Goal: Task Accomplishment & Management: Use online tool/utility

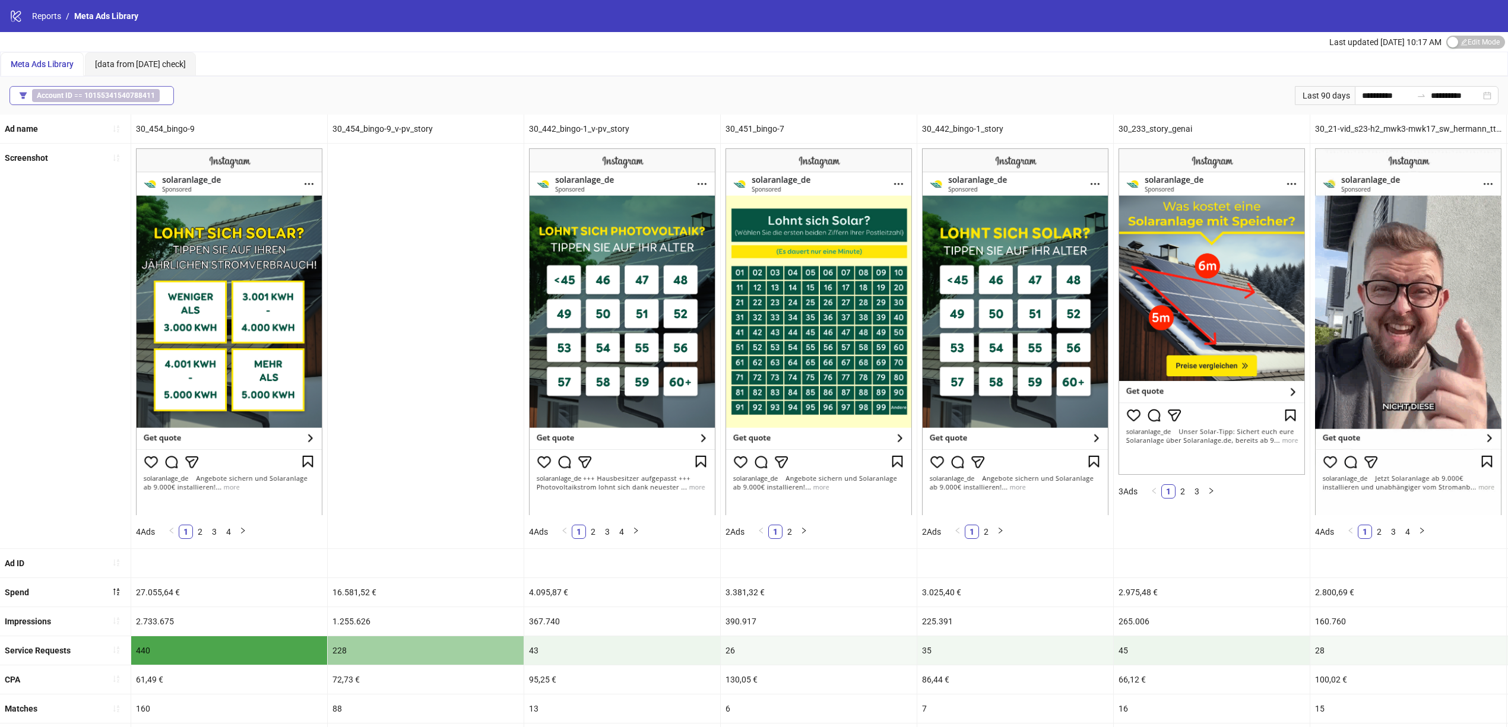
click at [109, 102] on span "Account ID == 10155341540788411" at bounding box center [96, 95] width 128 height 13
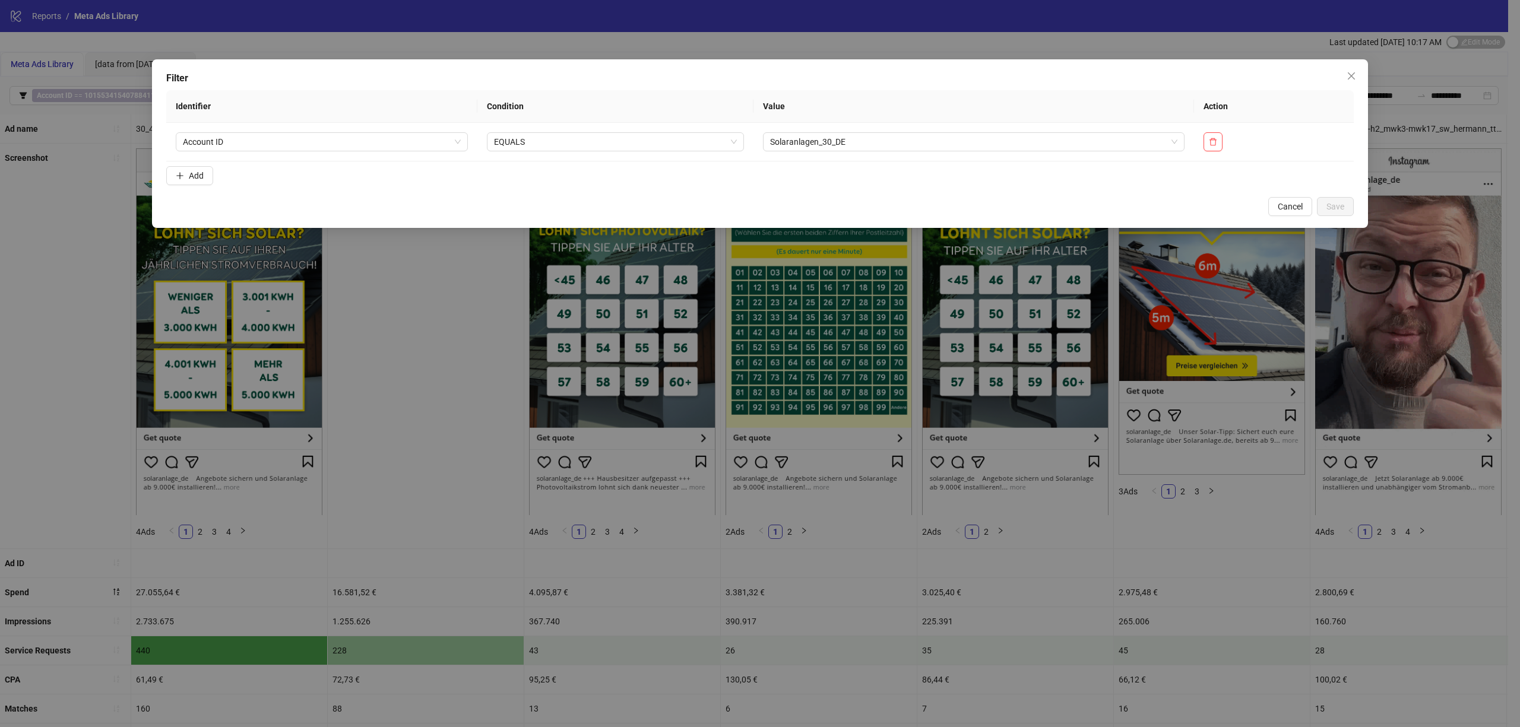
click at [20, 20] on div "Filter Identifier Condition Value Action Account ID EQUALS Solaranlagen_30_DE A…" at bounding box center [760, 363] width 1520 height 727
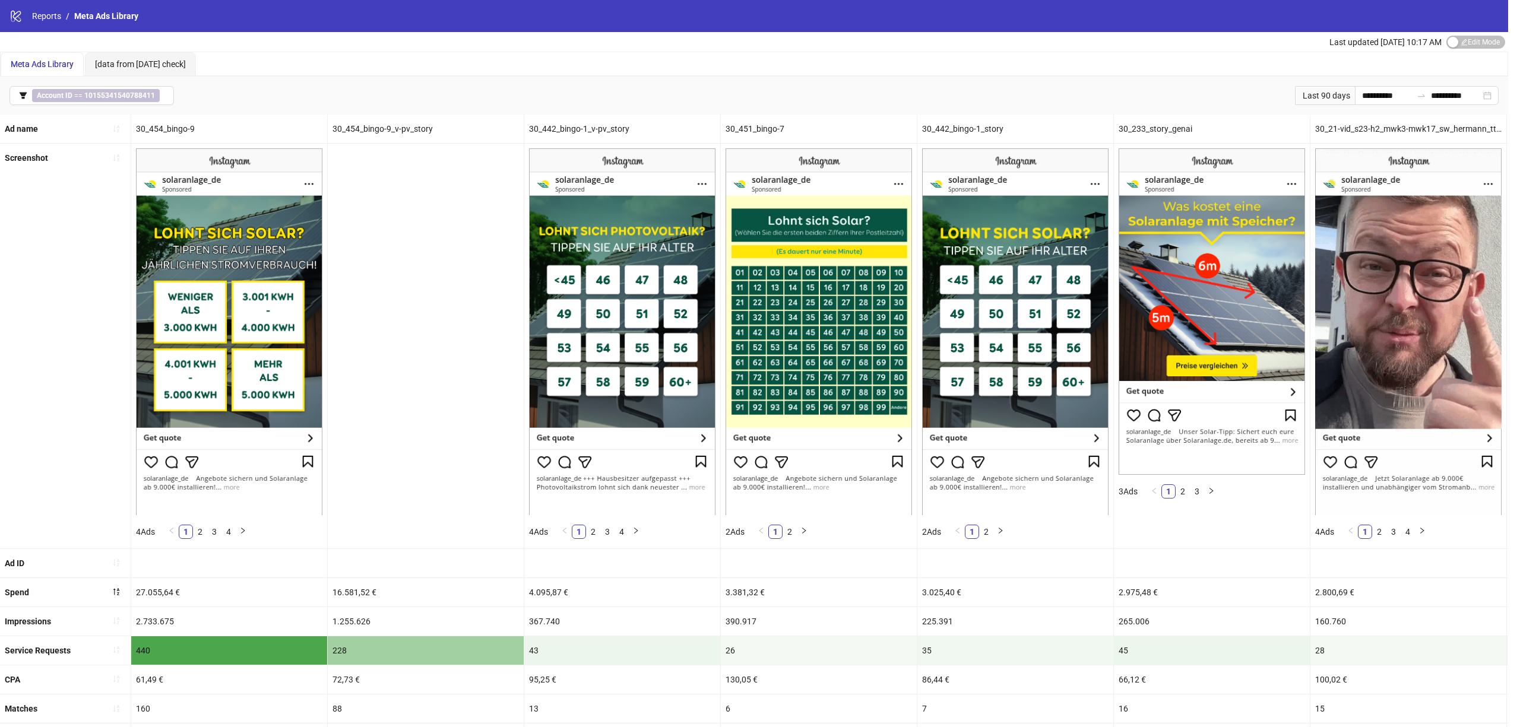
click at [33, 20] on body "**********" at bounding box center [754, 363] width 1508 height 727
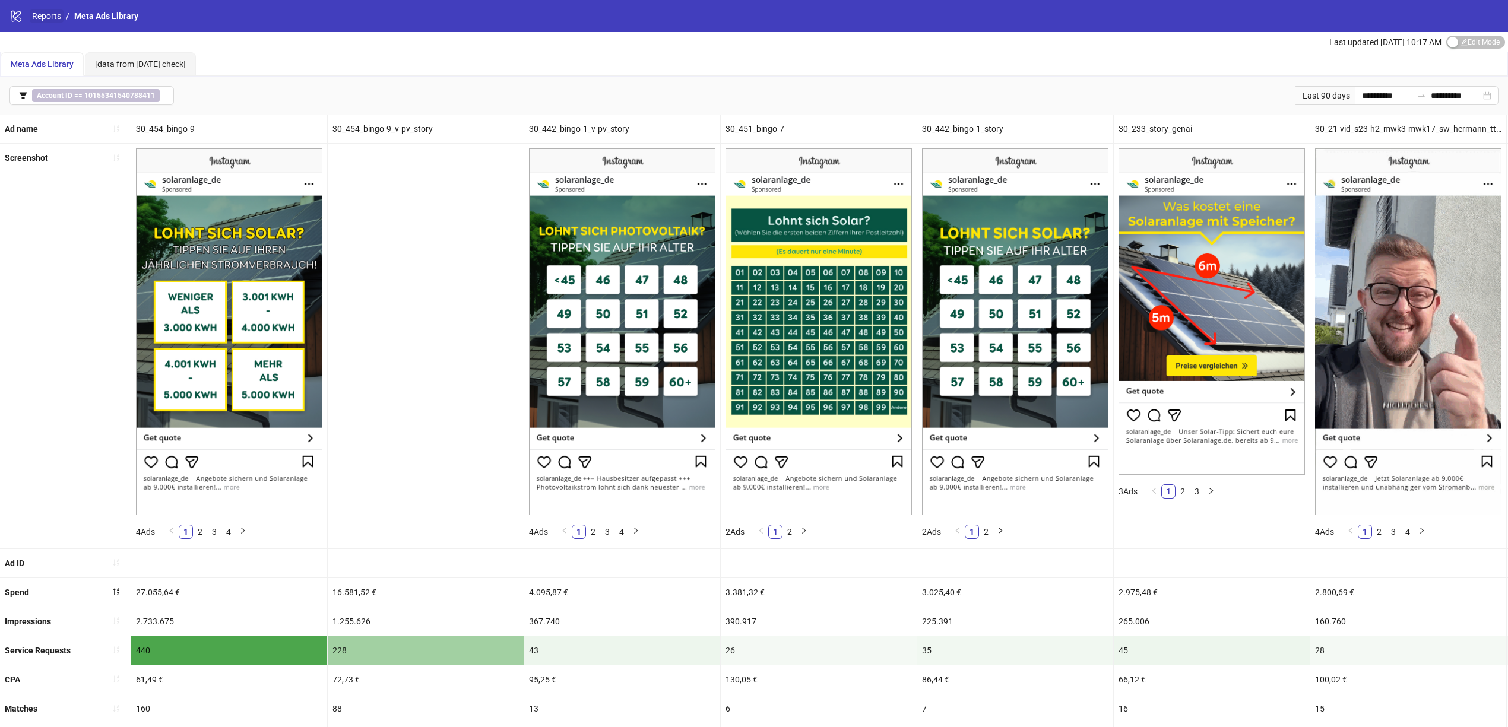
click at [43, 17] on link "Reports" at bounding box center [47, 15] width 34 height 13
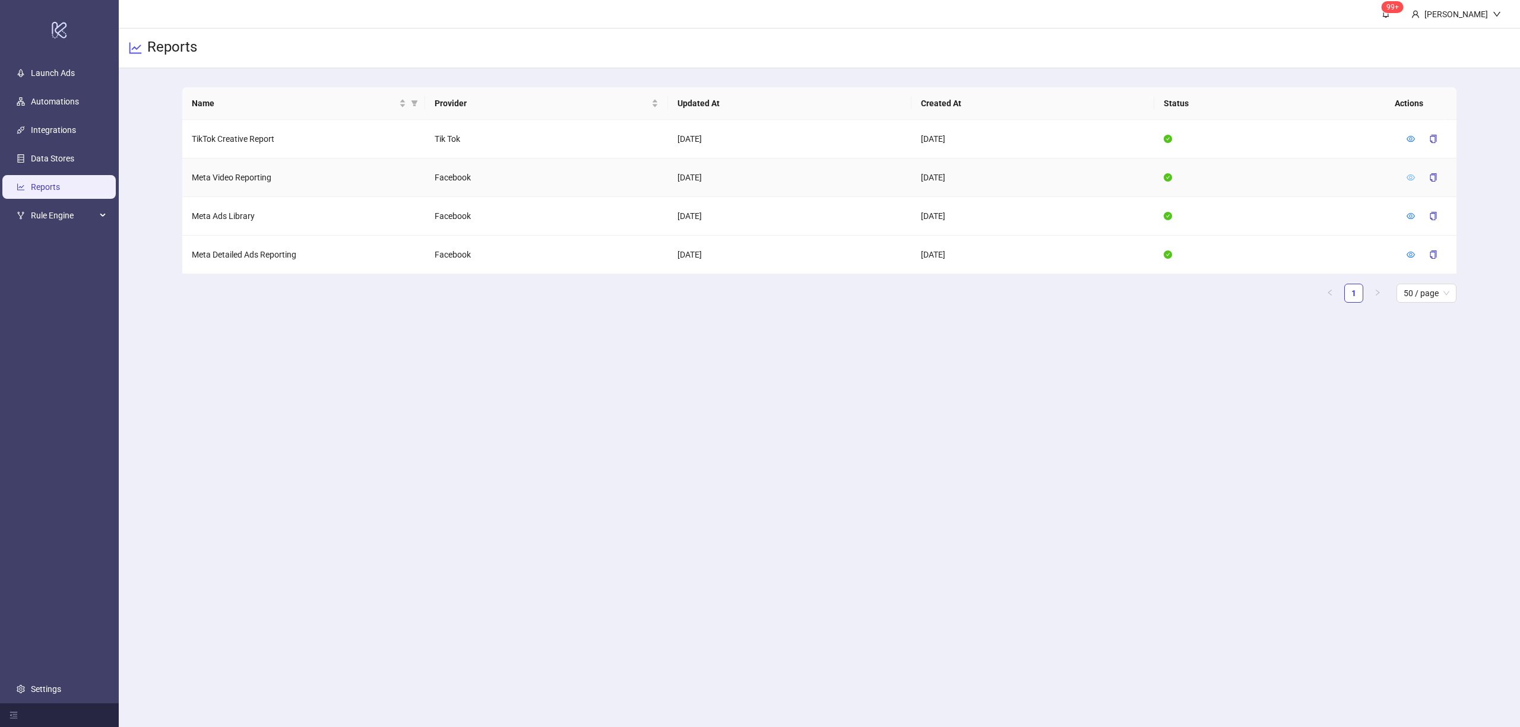
click at [1406, 179] on icon "eye" at bounding box center [1410, 177] width 8 height 8
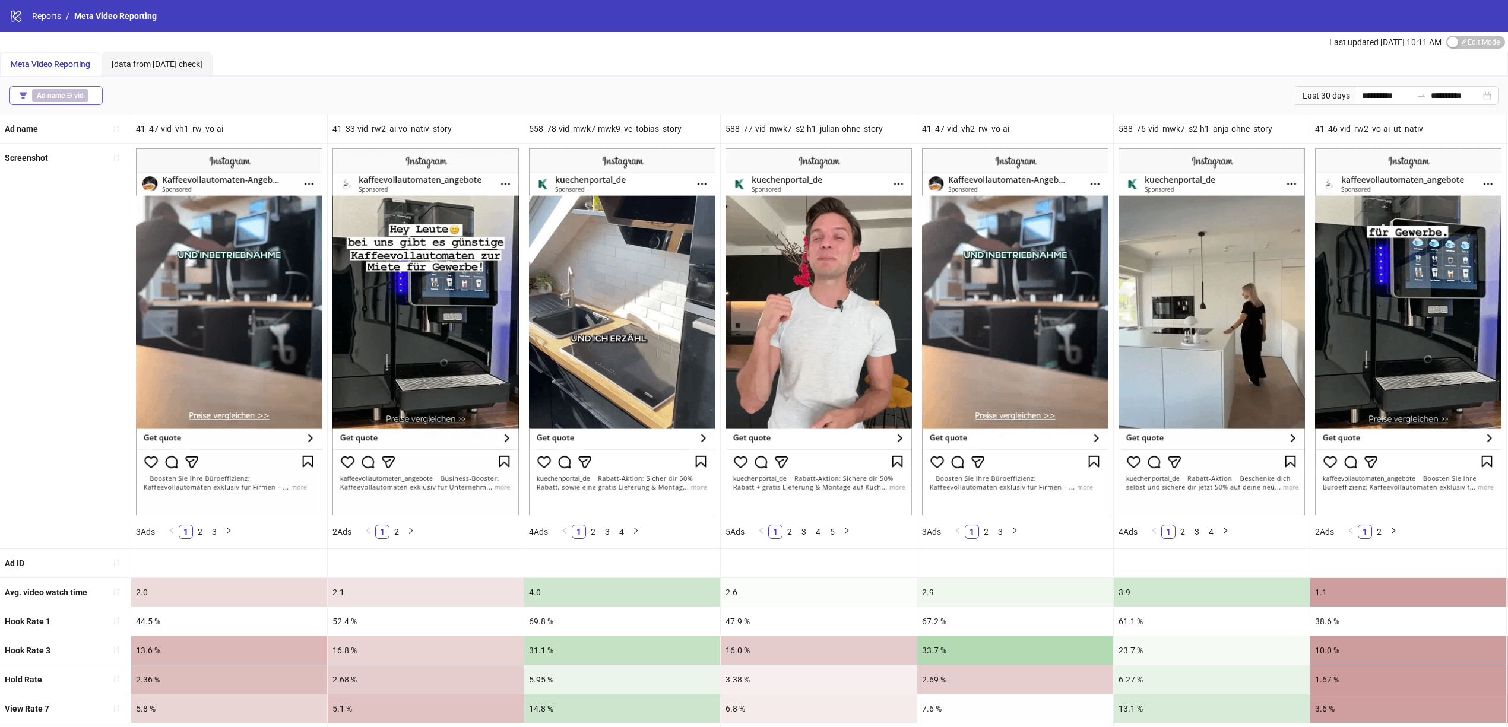
click at [46, 100] on span "Ad name ∋ vid" at bounding box center [60, 95] width 56 height 13
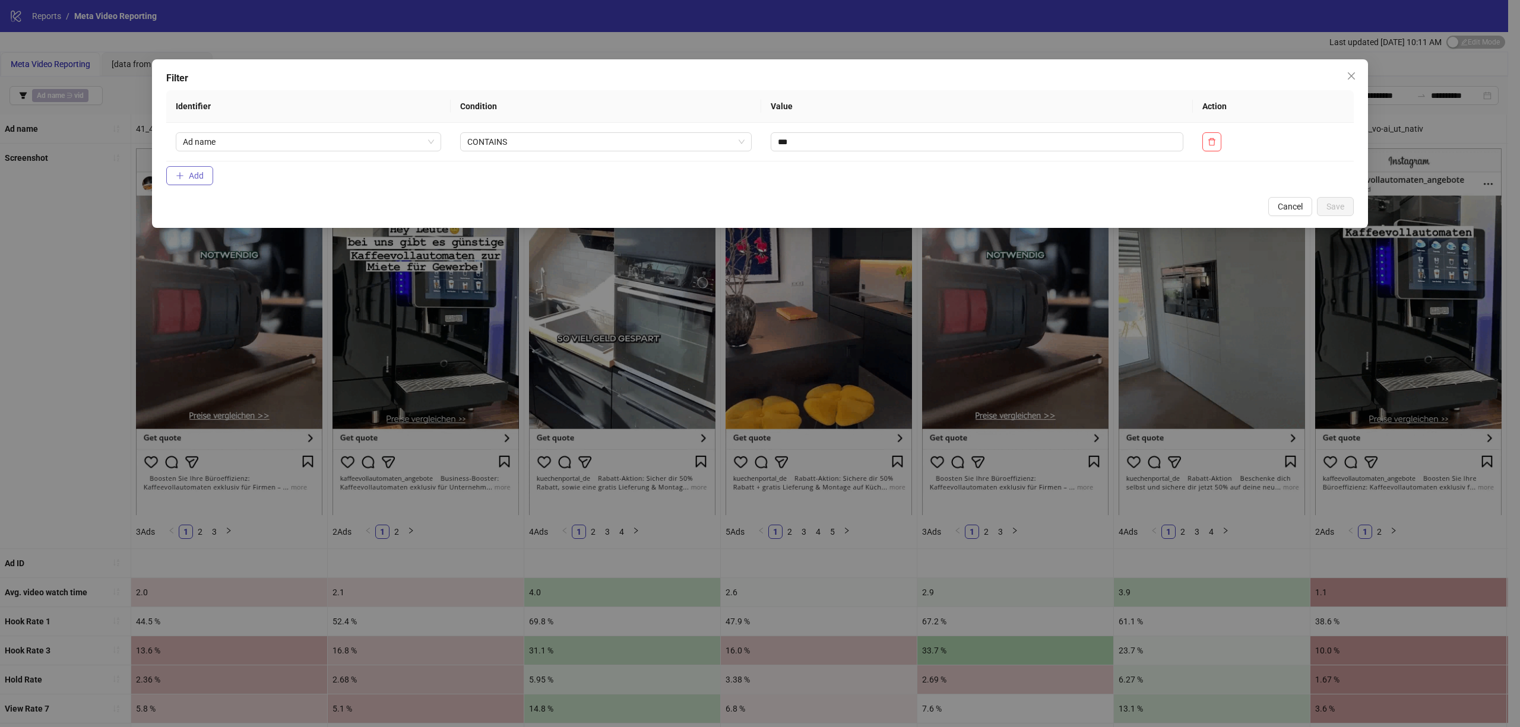
click at [194, 178] on span "Add" at bounding box center [196, 175] width 15 height 9
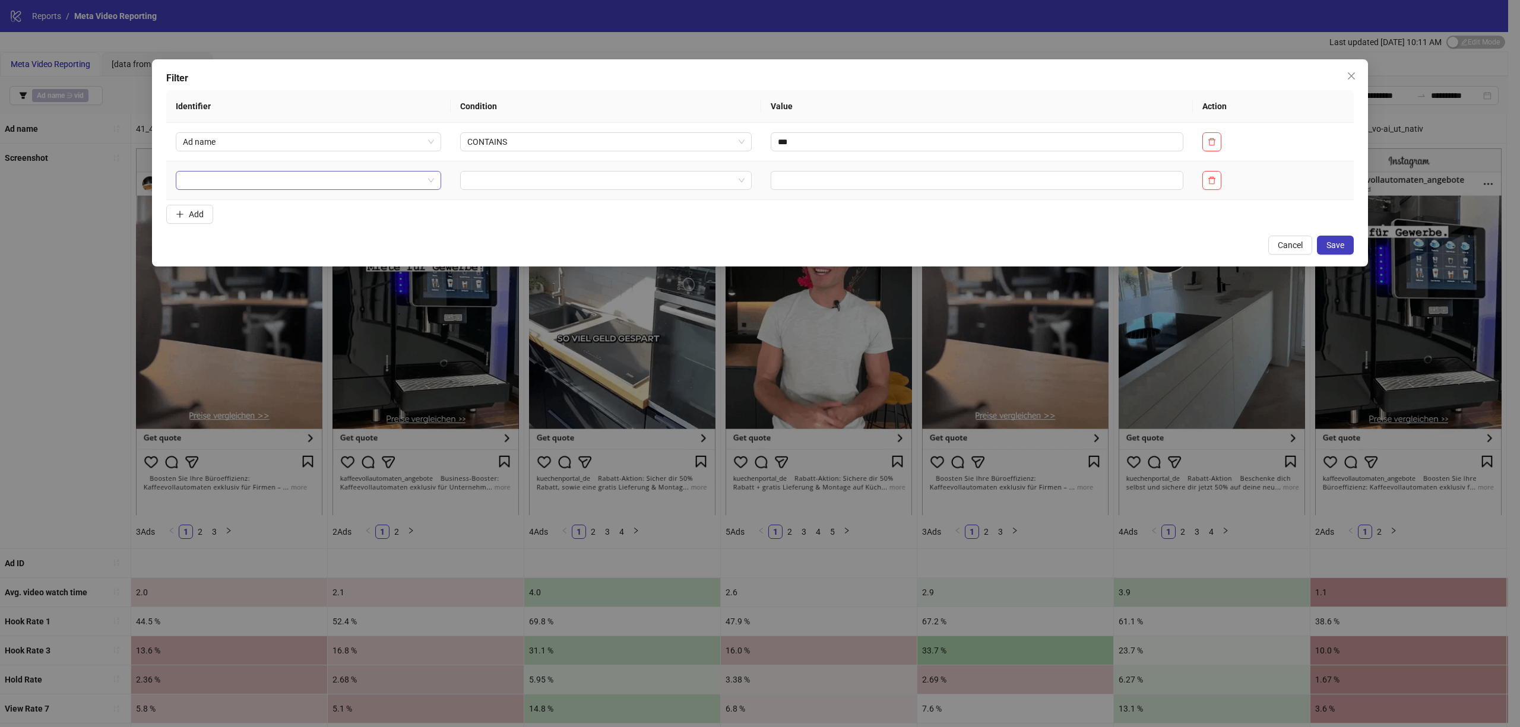
click at [280, 186] on input "search" at bounding box center [303, 181] width 240 height 18
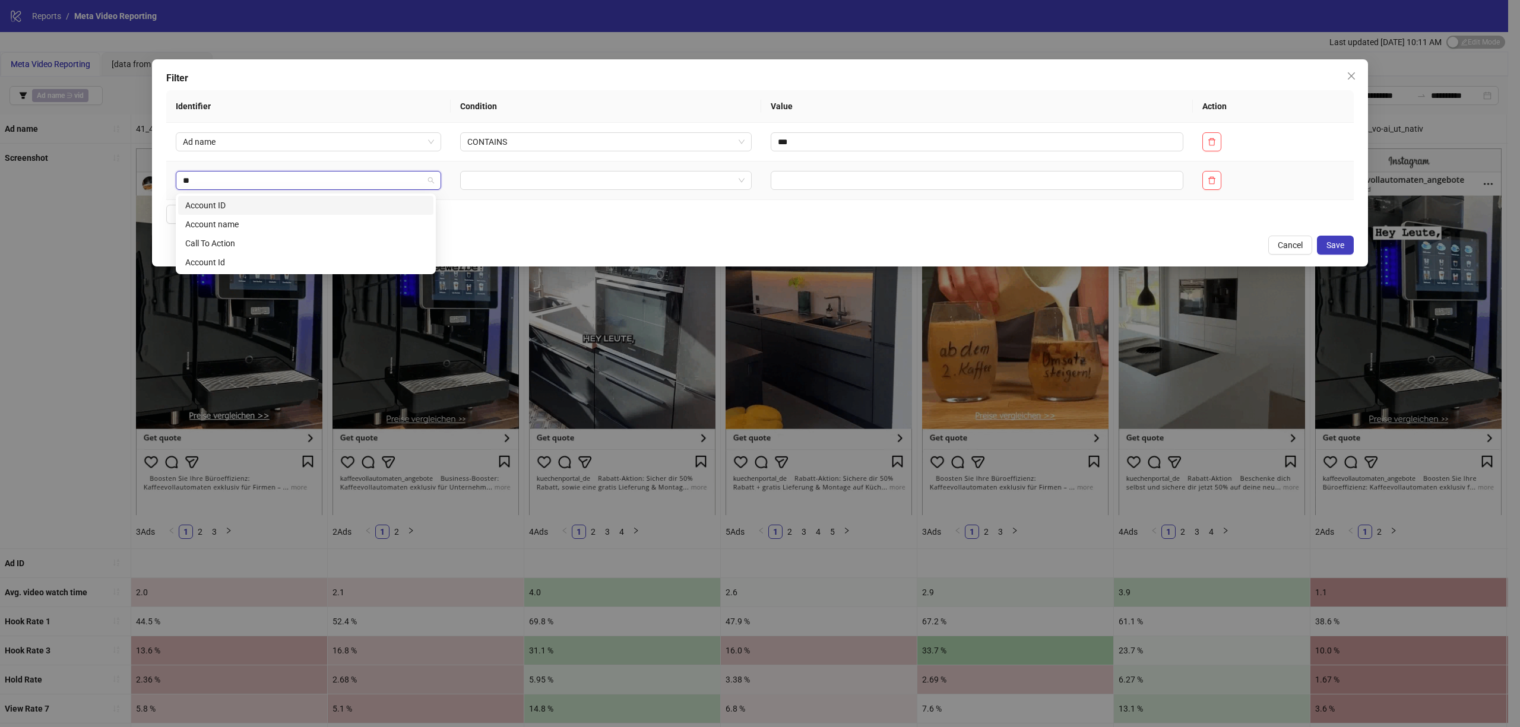
type input "***"
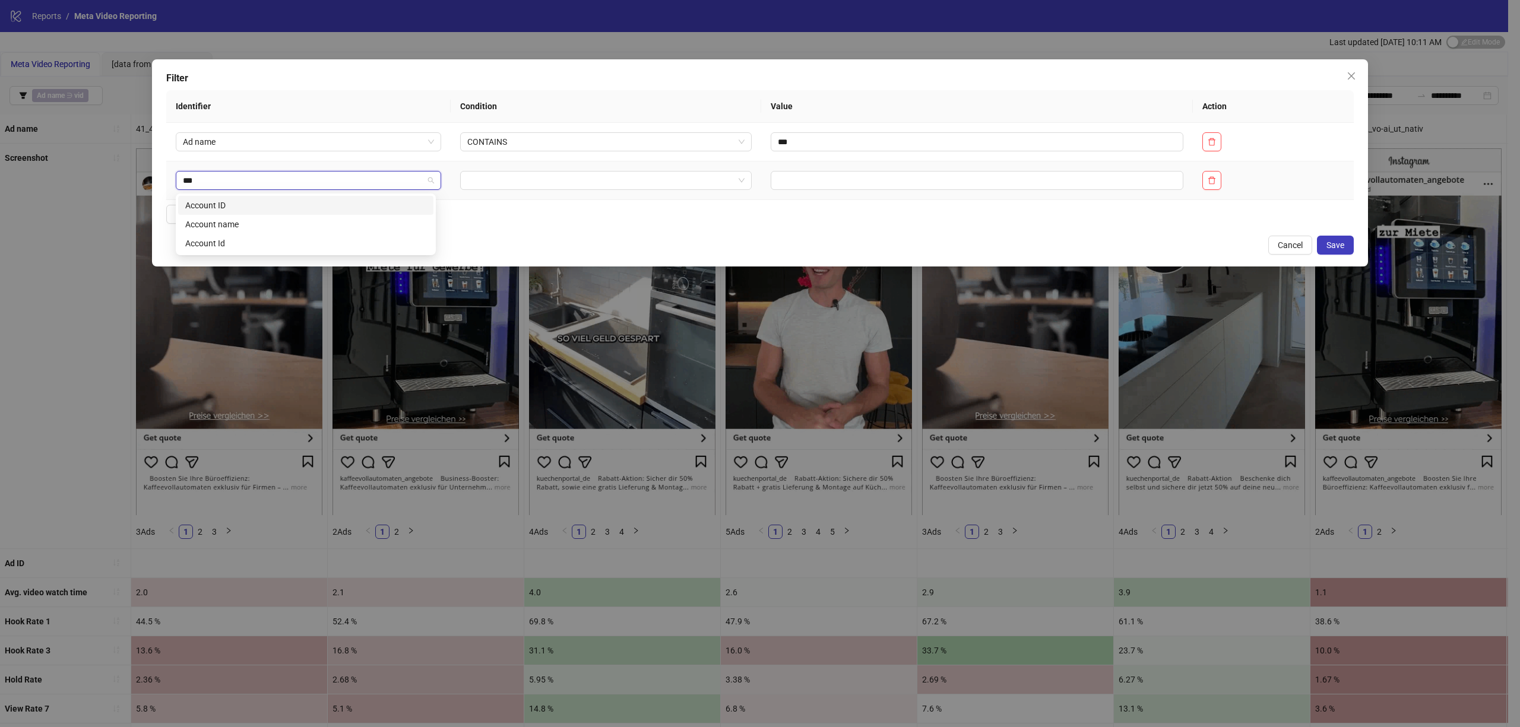
drag, startPoint x: 226, startPoint y: 183, endPoint x: 220, endPoint y: 195, distance: 13.0
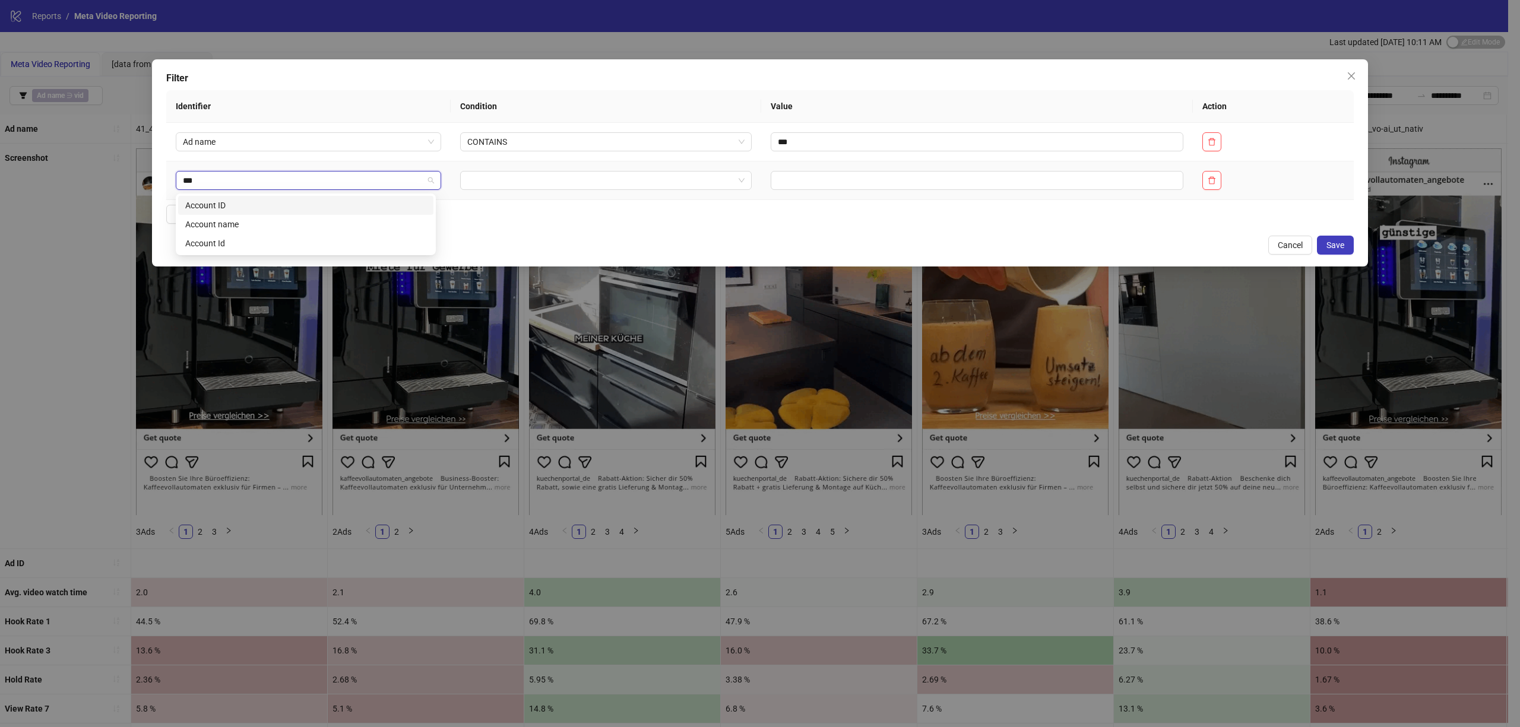
click at [222, 188] on input "***" at bounding box center [303, 181] width 240 height 18
click at [220, 205] on div "Account ID" at bounding box center [305, 205] width 241 height 13
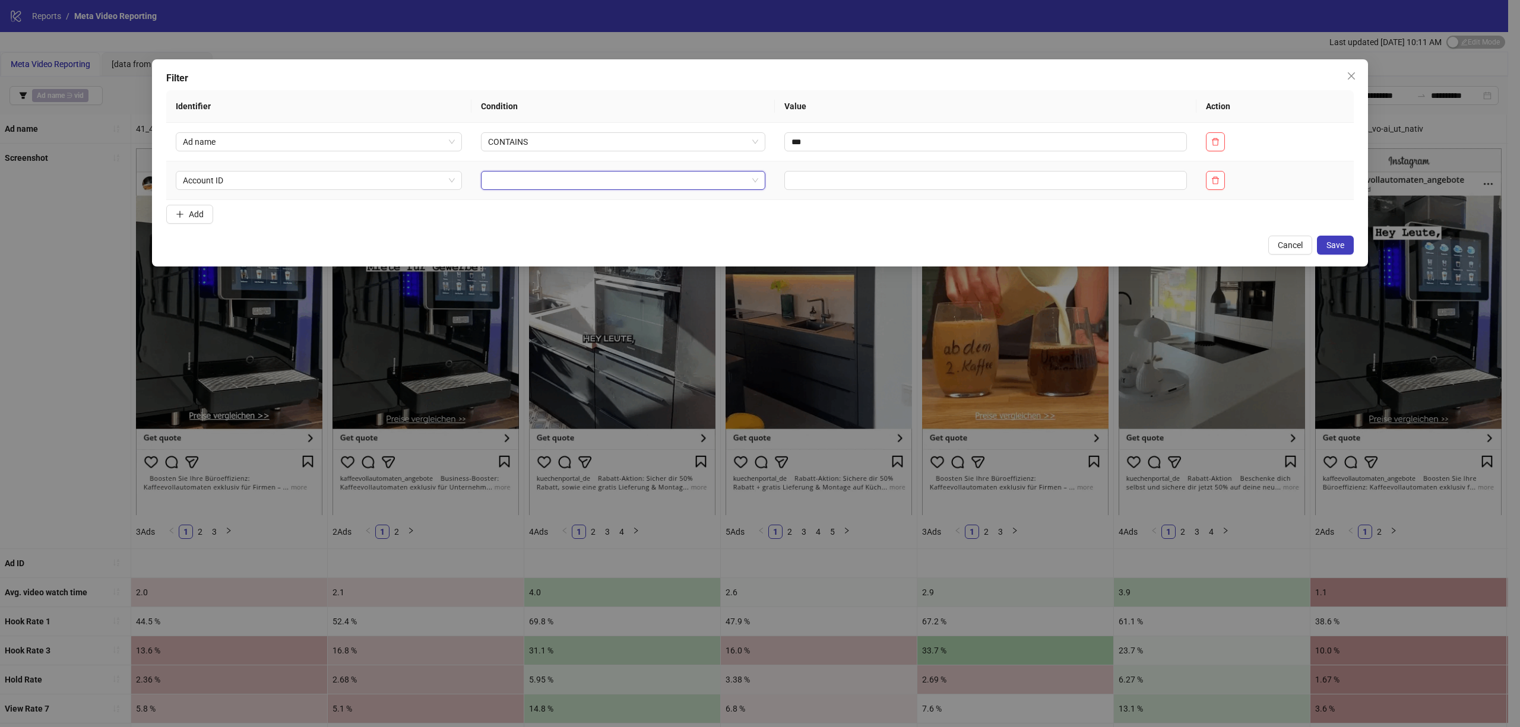
click at [540, 176] on input "search" at bounding box center [617, 181] width 259 height 18
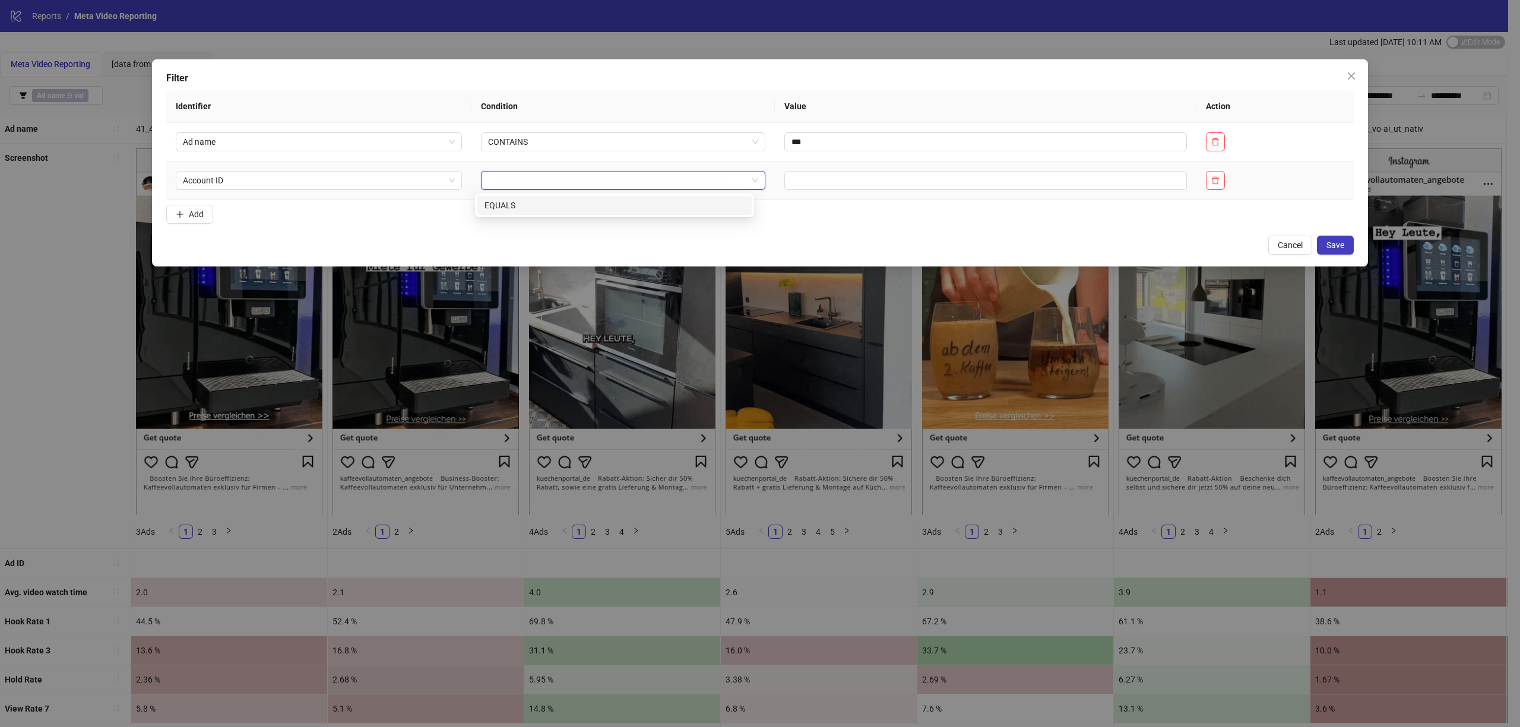
click at [535, 205] on div "EQUALS" at bounding box center [614, 205] width 260 height 13
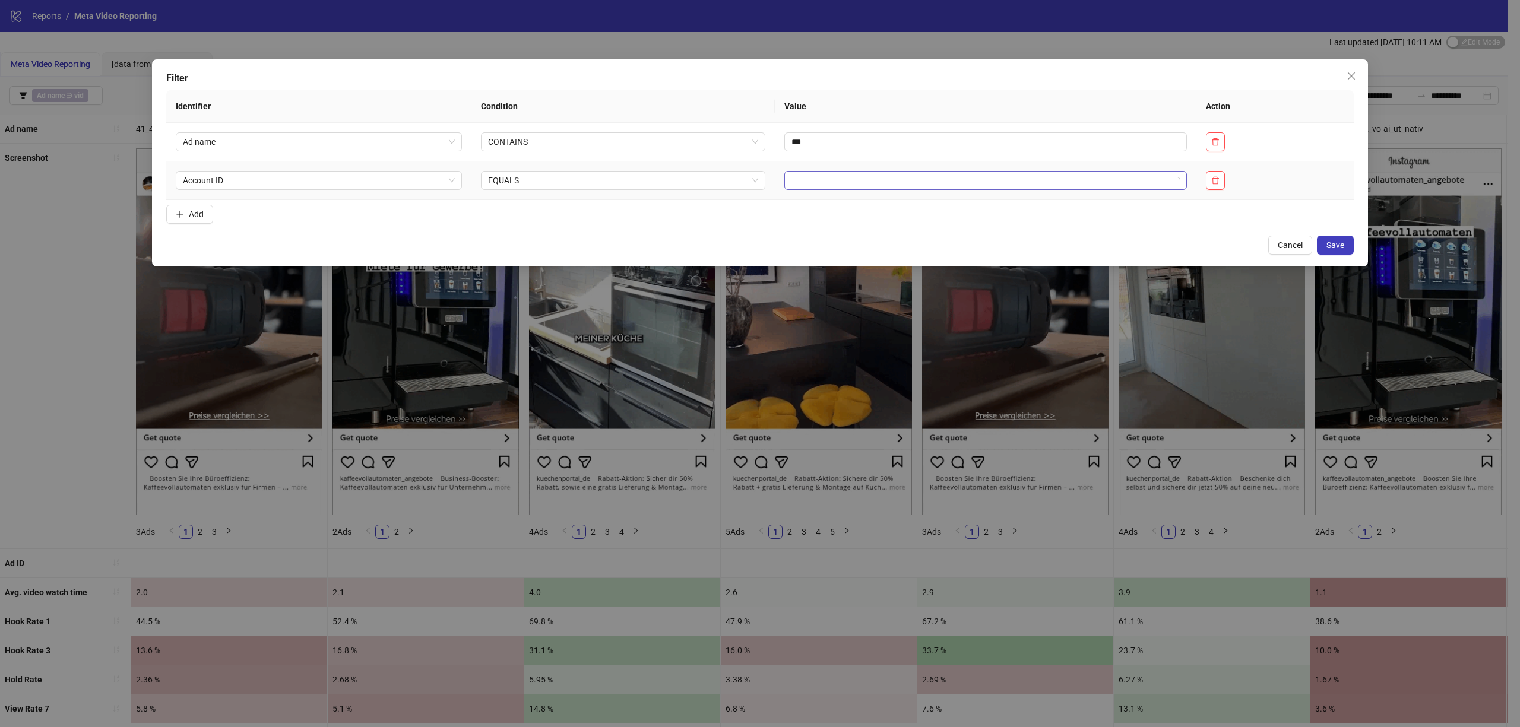
click at [843, 178] on input "search" at bounding box center [980, 181] width 378 height 18
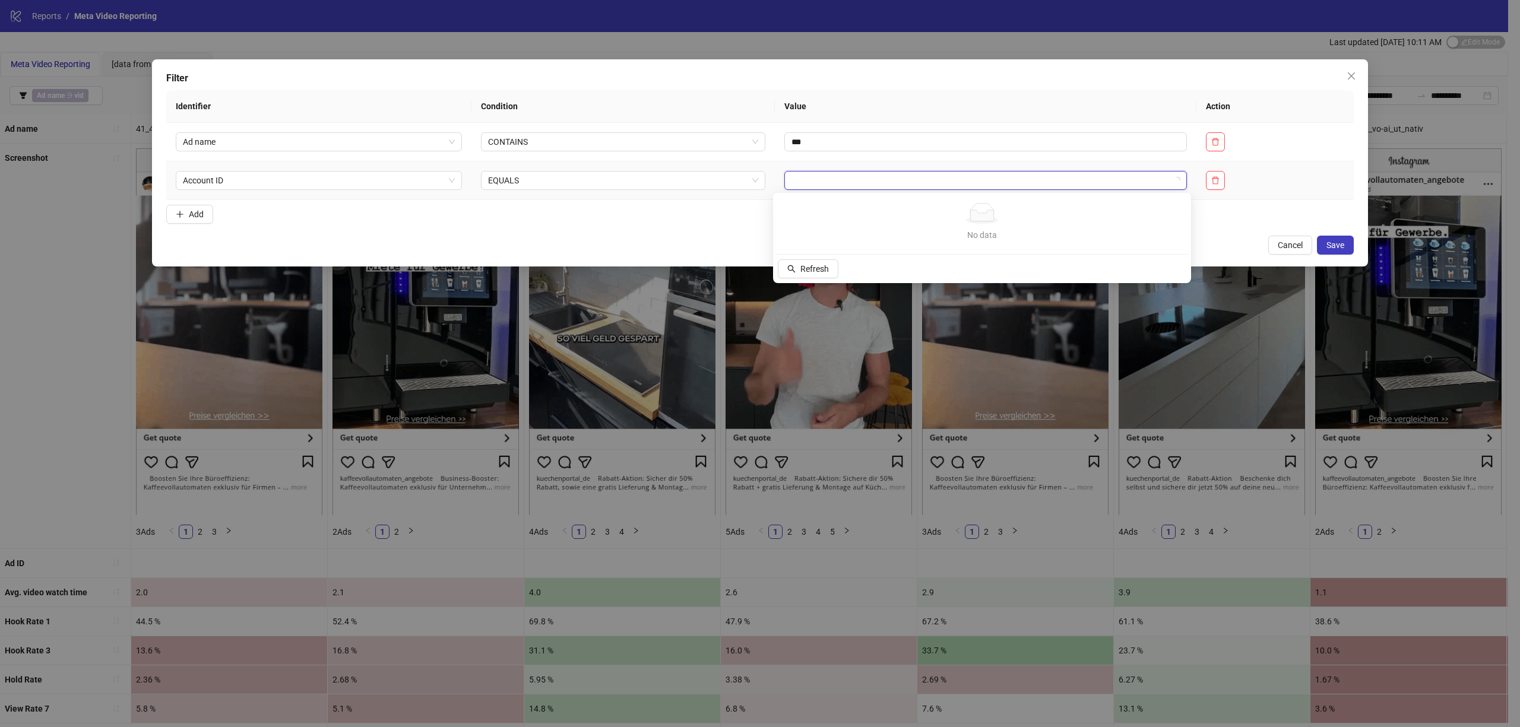
type input "*"
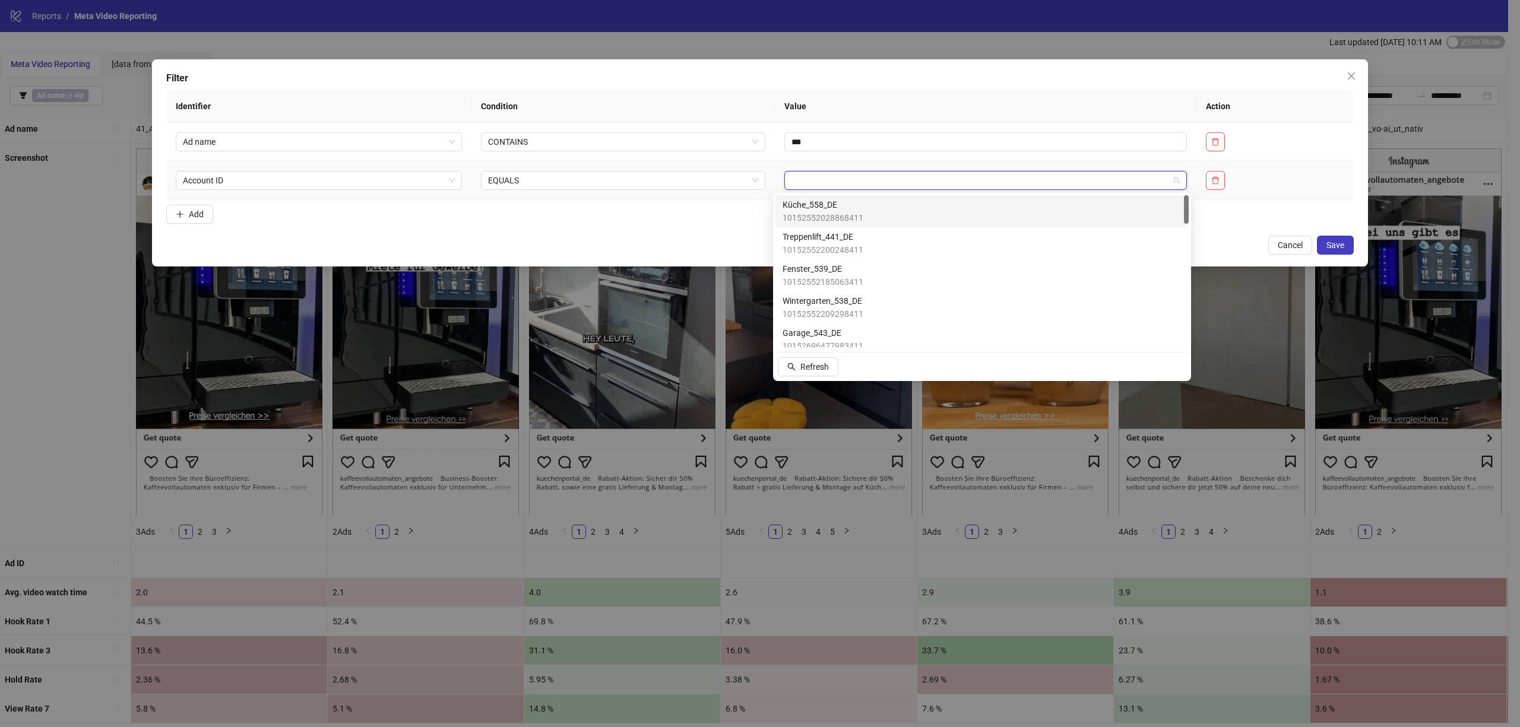
type input "*"
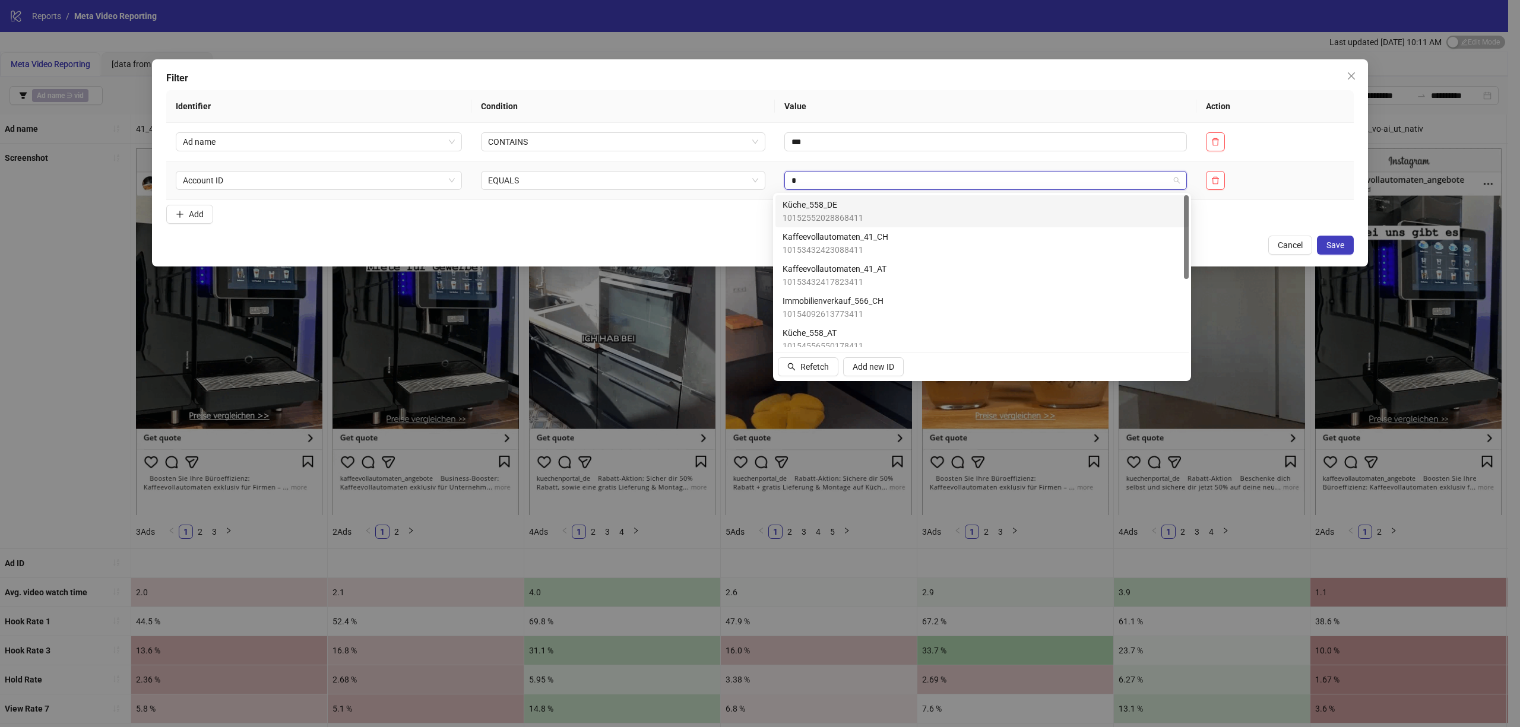
click at [807, 207] on span "Küche_558_DE" at bounding box center [822, 204] width 81 height 13
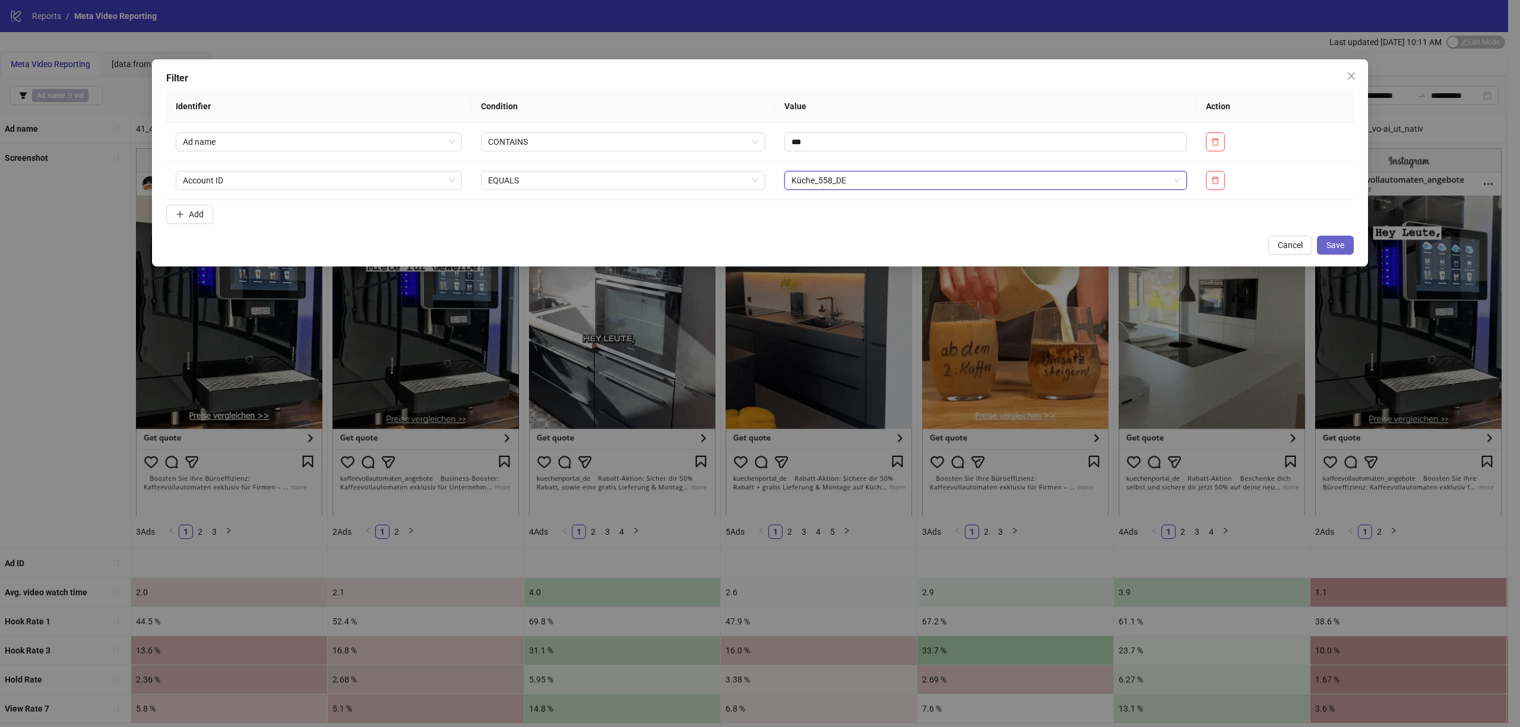
click at [1337, 249] on span "Save" at bounding box center [1335, 244] width 18 height 9
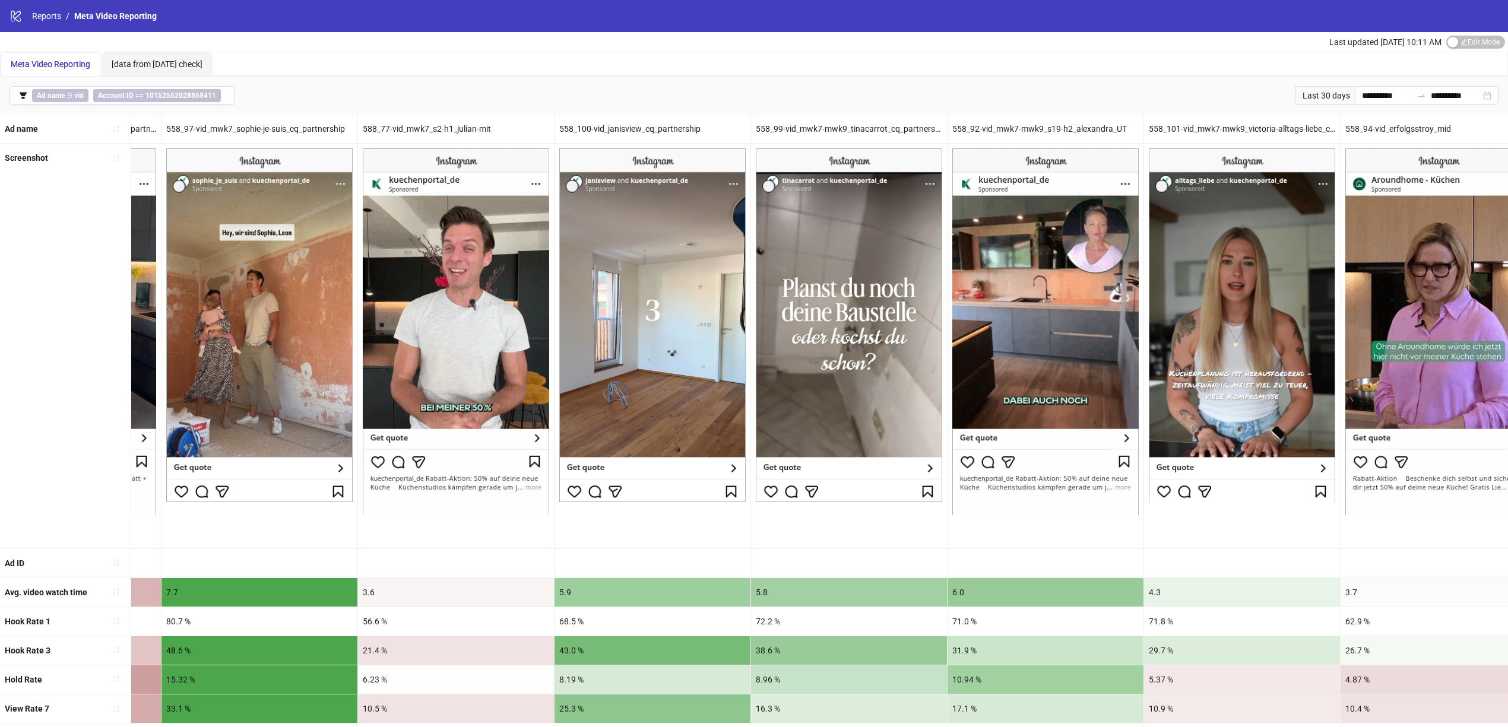
click at [370, 548] on div at bounding box center [456, 346] width 197 height 404
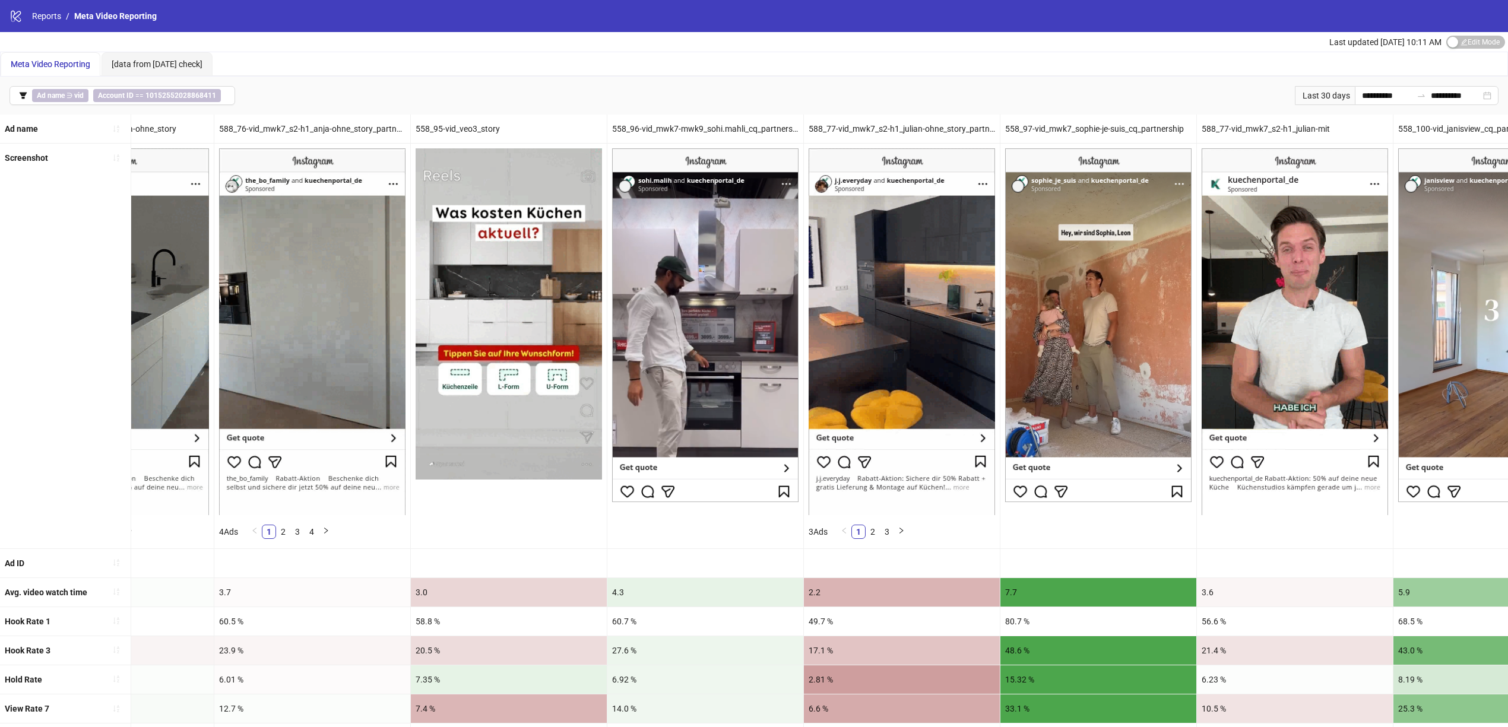
scroll to position [0, 554]
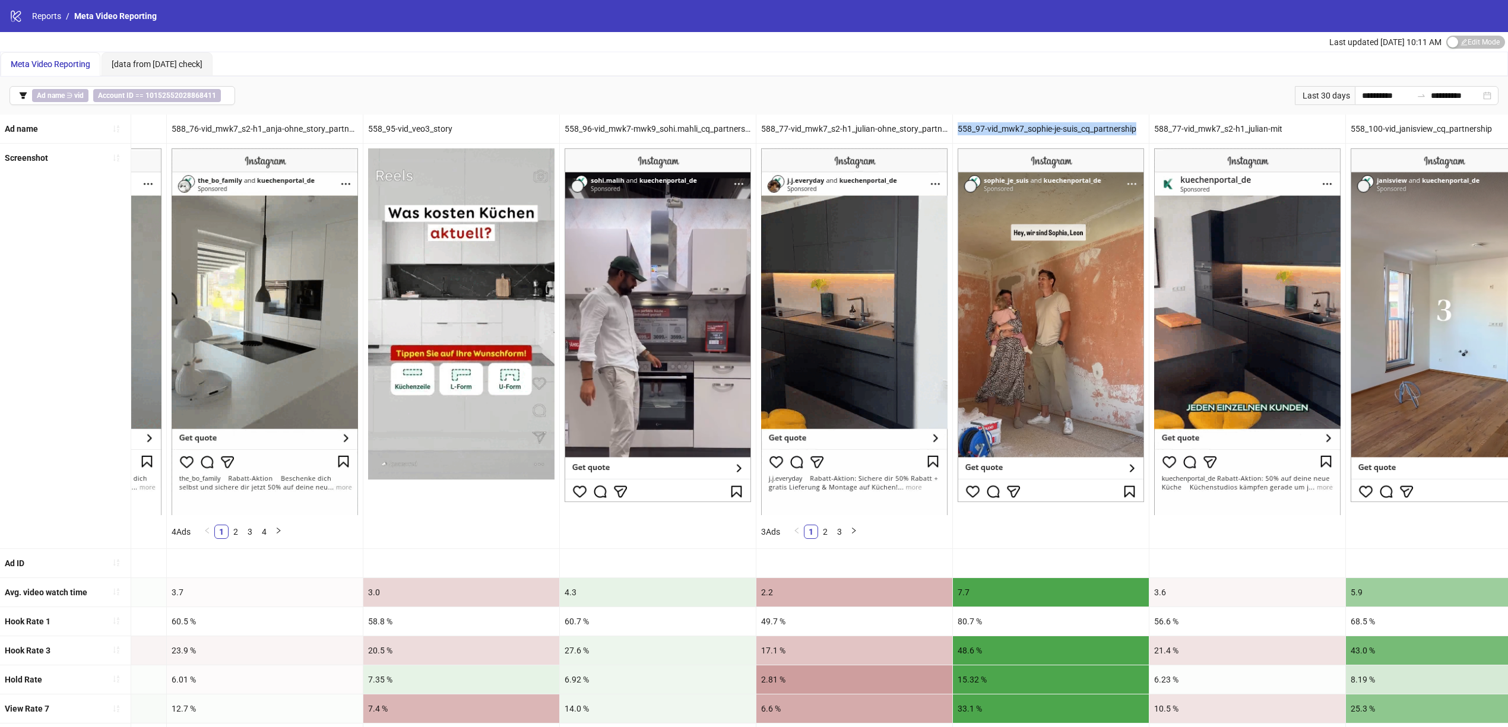
drag, startPoint x: 958, startPoint y: 127, endPoint x: 1140, endPoint y: 125, distance: 181.7
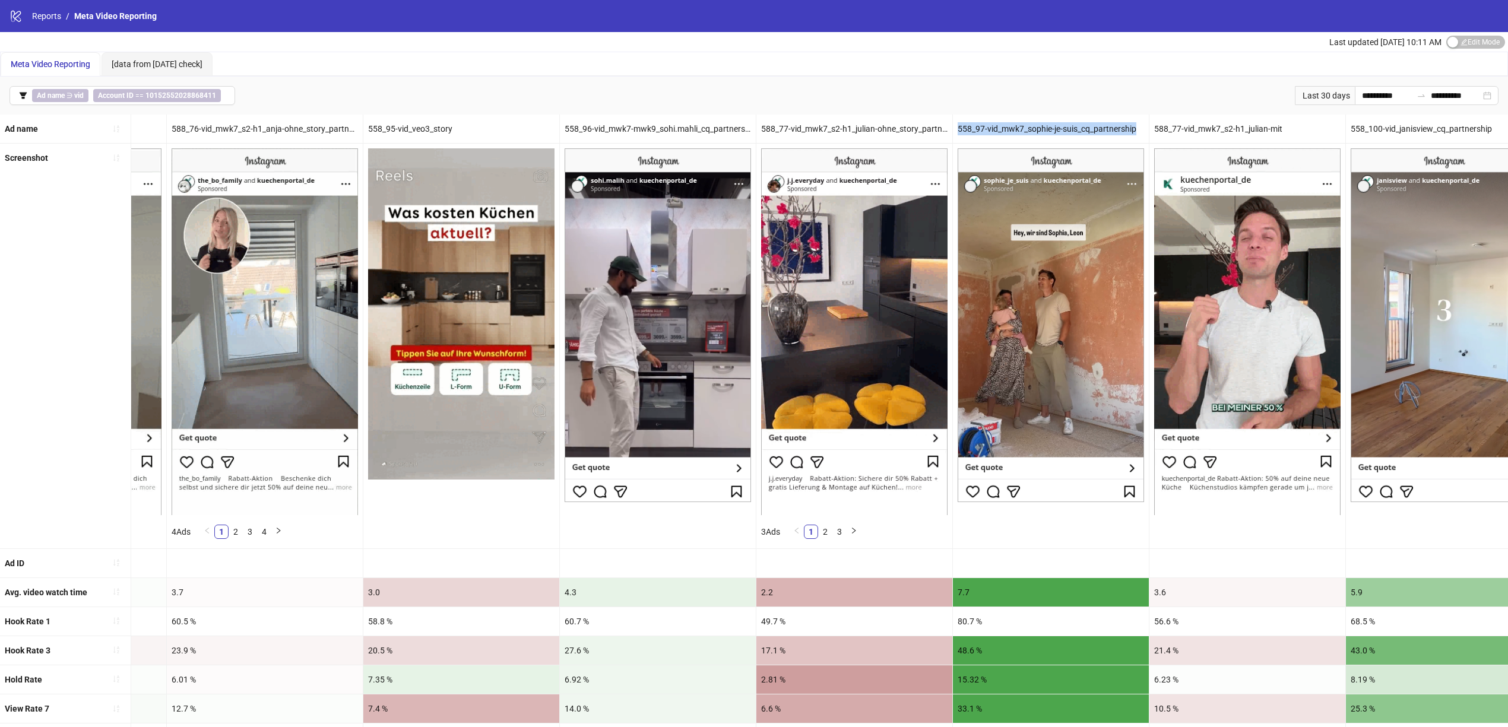
click at [1140, 125] on div "558_97-vid_mwk7_sophie-je-suis_cq_partnership" at bounding box center [1051, 129] width 196 height 28
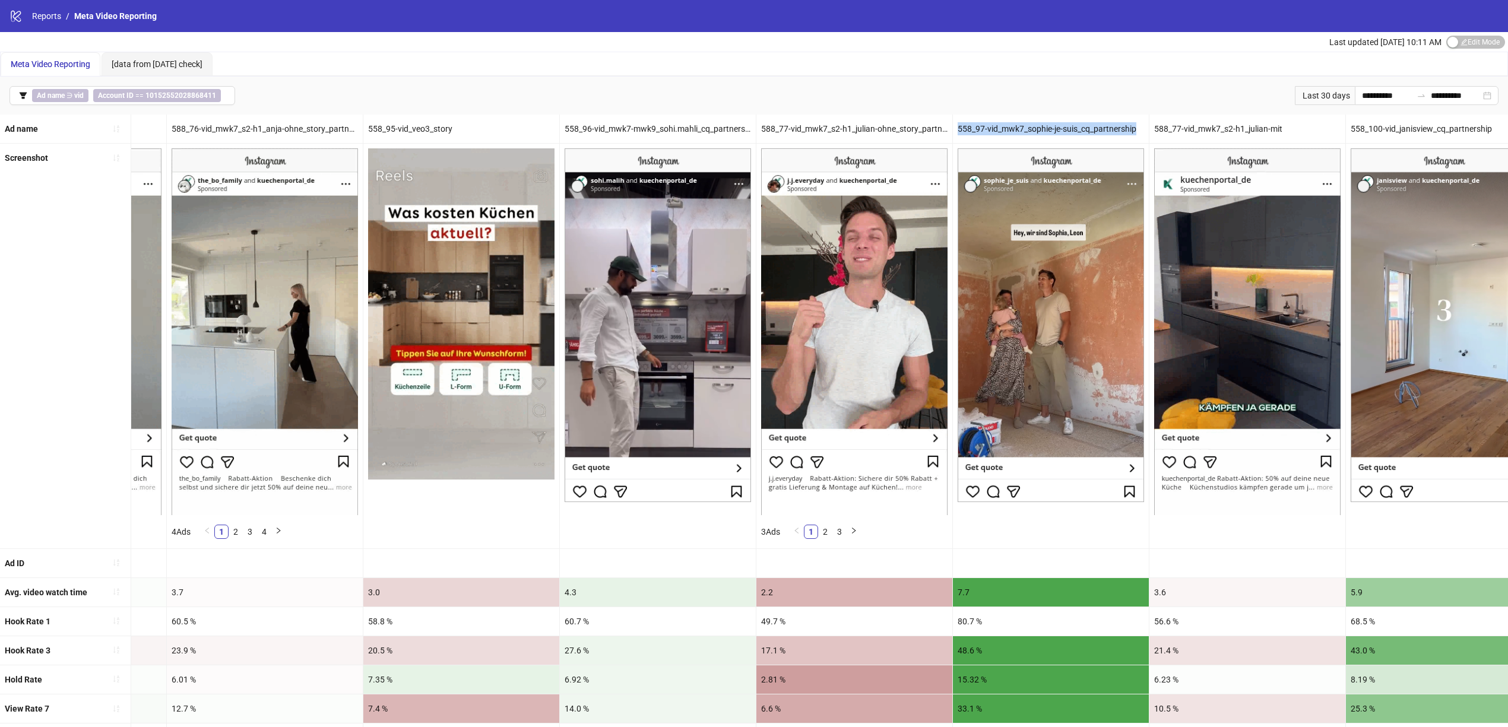
copy div "558_97-vid_mwk7_sophie-je-suis_cq_partnership"
